Goal: Navigation & Orientation: Understand site structure

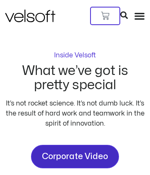
click at [44, 150] on span "Corporate Video" at bounding box center [75, 156] width 66 height 13
